Goal: Task Accomplishment & Management: Manage account settings

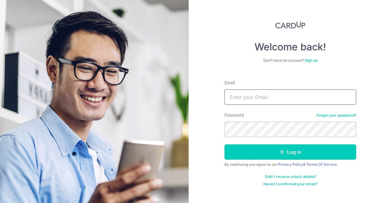
click at [256, 96] on input "Email" at bounding box center [290, 97] width 132 height 15
type input "jrdkoh@hotmail.com"
click at [224, 145] on button "Log in" at bounding box center [290, 152] width 132 height 15
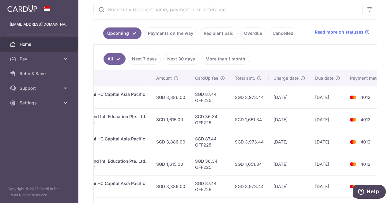
scroll to position [0, 184]
